Goal: Find specific page/section: Find specific page/section

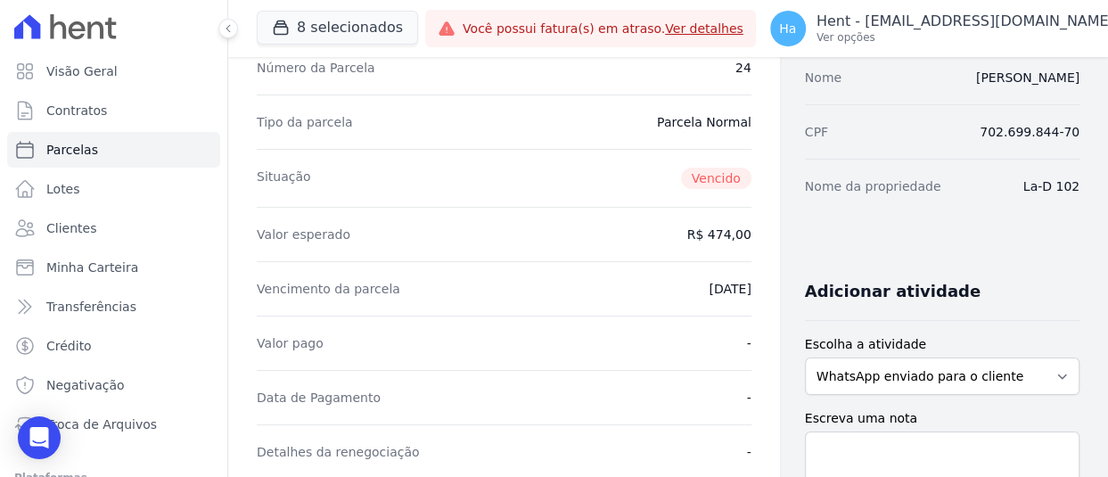
scroll to position [178, 0]
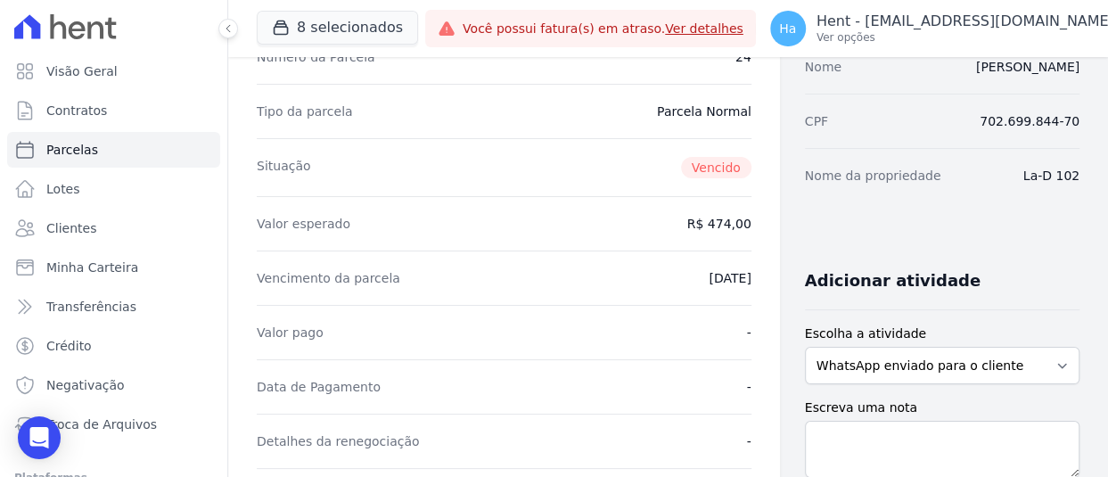
drag, startPoint x: 1016, startPoint y: 180, endPoint x: 1082, endPoint y: 169, distance: 66.8
copy dd "La-D 102"
